Goal: Task Accomplishment & Management: Use online tool/utility

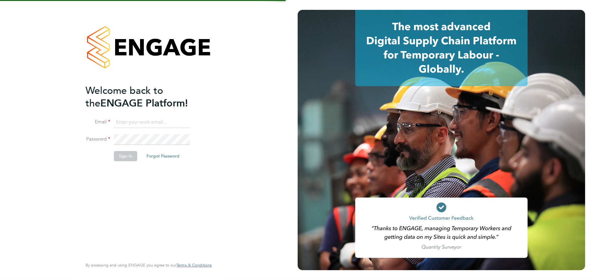
type input "[PERSON_NAME][EMAIL_ADDRESS][DOMAIN_NAME]"
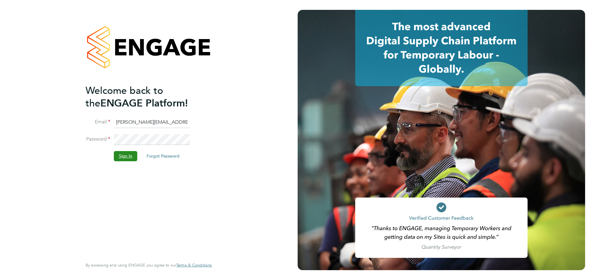
click at [122, 157] on button "Sign In" at bounding box center [125, 156] width 23 height 10
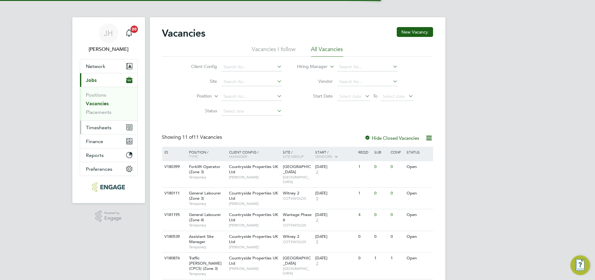
click at [109, 127] on span "Timesheets" at bounding box center [99, 128] width 26 height 6
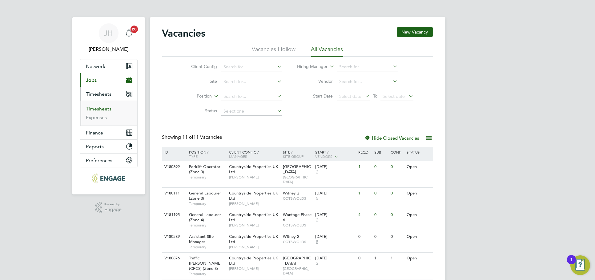
click at [103, 110] on link "Timesheets" at bounding box center [99, 109] width 26 height 6
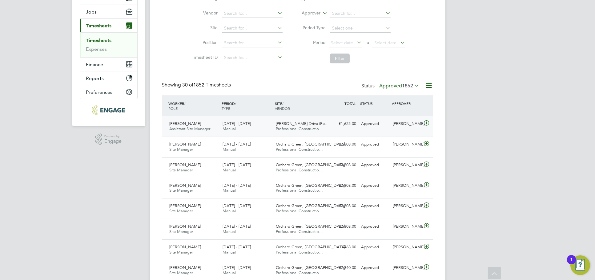
click at [402, 126] on div "Dan Knowles" at bounding box center [406, 124] width 32 height 10
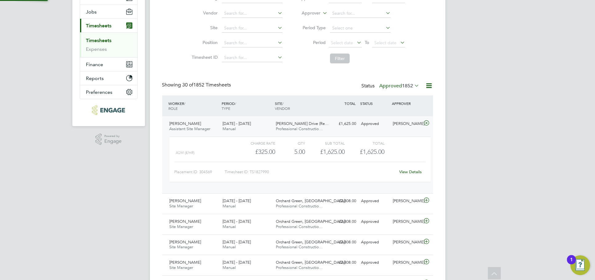
click at [410, 167] on div "View Details" at bounding box center [410, 172] width 30 height 10
click at [411, 169] on link "View Details" at bounding box center [410, 171] width 22 height 5
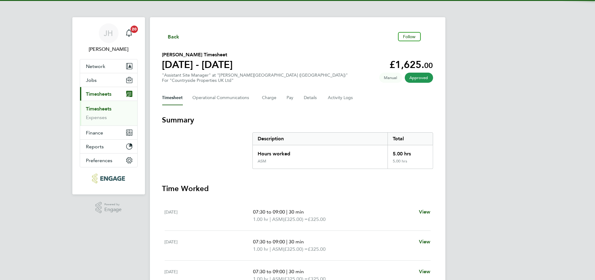
click at [429, 37] on button "Timesheets Menu" at bounding box center [428, 36] width 10 height 3
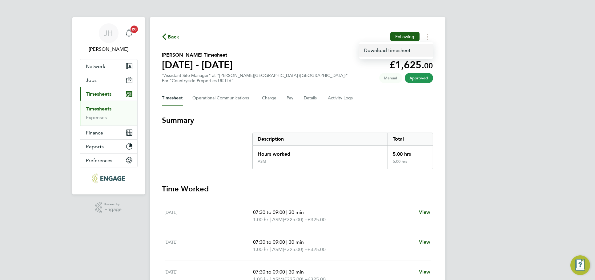
click at [406, 48] on link "Download timesheet" at bounding box center [396, 50] width 74 height 12
click at [111, 86] on button "Jobs" at bounding box center [108, 80] width 57 height 14
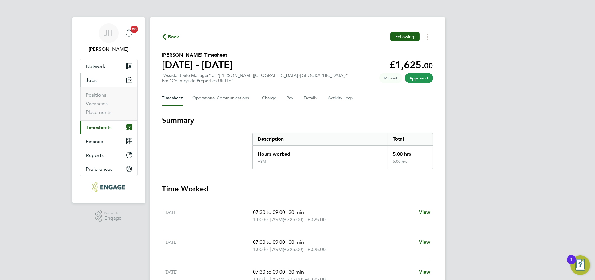
click at [103, 118] on ul "Positions Vacancies Placements" at bounding box center [108, 104] width 57 height 34
click at [103, 114] on link "Placements" at bounding box center [99, 112] width 26 height 6
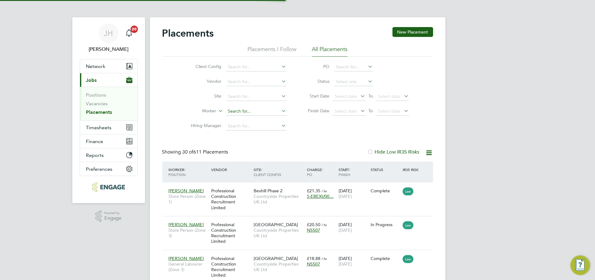
click at [258, 114] on input at bounding box center [256, 111] width 61 height 9
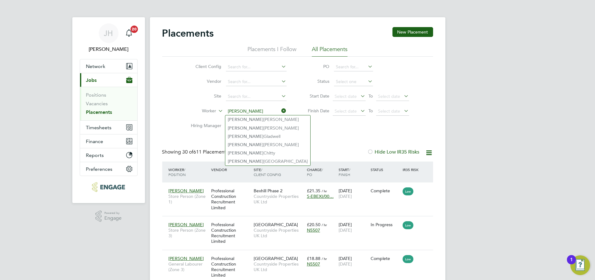
click at [266, 122] on li "John Heelan" at bounding box center [267, 119] width 85 height 8
type input "John Heelan"
